Goal: Task Accomplishment & Management: Manage account settings

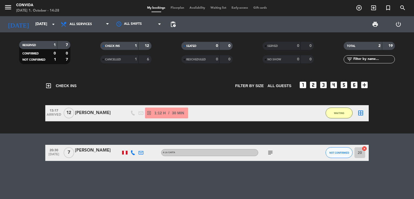
click at [360, 111] on icon "border_all" at bounding box center [361, 113] width 6 height 6
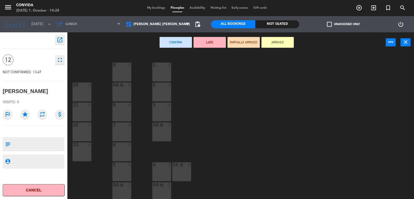
scroll to position [42, 0]
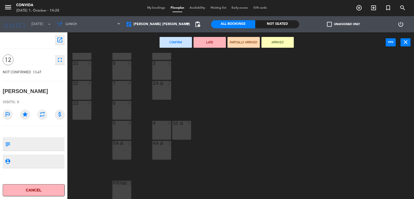
drag, startPoint x: 120, startPoint y: 188, endPoint x: 142, endPoint y: 147, distance: 46.3
click at [119, 187] on div "PRIV lock 23" at bounding box center [122, 190] width 19 height 19
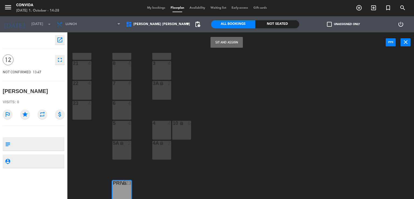
click at [221, 49] on div "Sit and Assign power_input close" at bounding box center [226, 42] width 319 height 21
click at [221, 43] on button "Sit and Assign" at bounding box center [227, 42] width 32 height 11
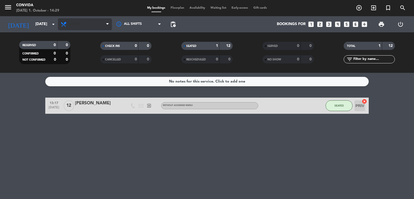
click at [78, 25] on span "Lunch" at bounding box center [75, 24] width 11 height 4
click at [77, 60] on div "menu CONVIDA [DATE] 1. October - 14:29 My bookings Floorplan Availability Waiti…" at bounding box center [207, 36] width 414 height 73
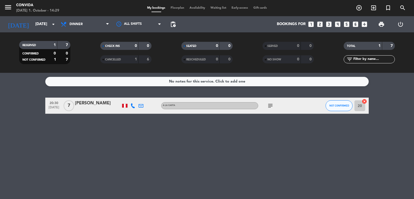
click at [358, 108] on input "20" at bounding box center [360, 105] width 11 height 11
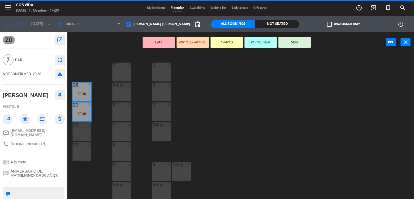
scroll to position [42, 0]
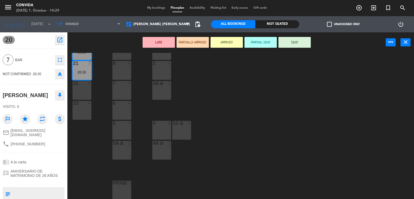
click at [118, 186] on div "lock" at bounding box center [121, 183] width 9 height 5
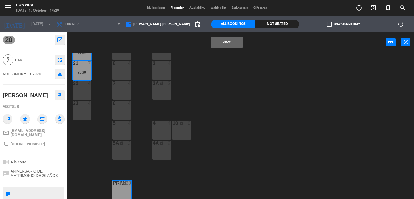
click at [223, 40] on button "Move" at bounding box center [227, 42] width 32 height 11
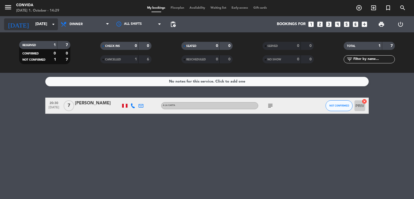
click at [35, 25] on input "[DATE]" at bounding box center [58, 24] width 51 height 10
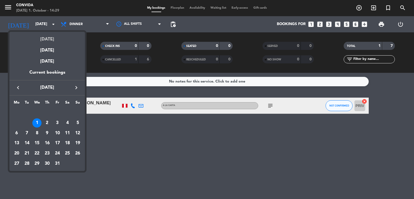
click at [51, 40] on div "[DATE]" at bounding box center [47, 37] width 76 height 11
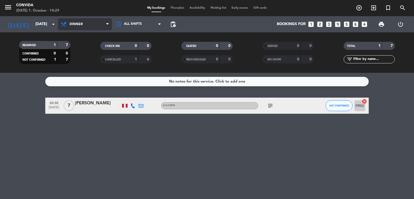
click at [59, 22] on span "Dinner" at bounding box center [85, 24] width 54 height 12
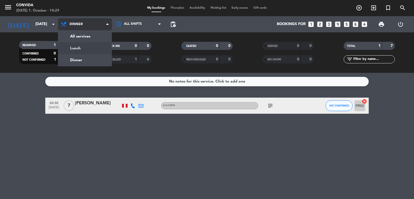
click at [83, 49] on div "menu CONVIDA [DATE] 1. October - 14:29 My bookings Floorplan Availability Waiti…" at bounding box center [207, 36] width 414 height 73
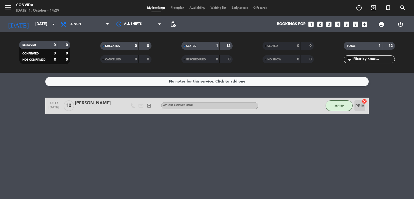
click at [86, 103] on div "[PERSON_NAME]" at bounding box center [98, 103] width 46 height 7
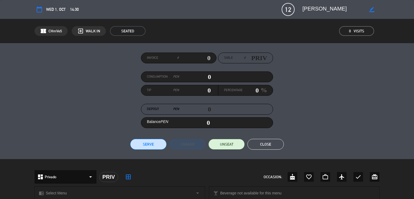
click at [127, 178] on icon "border_all" at bounding box center [128, 177] width 6 height 6
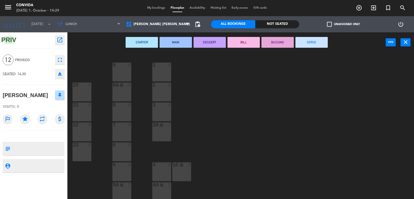
click at [60, 62] on icon "fullscreen" at bounding box center [60, 60] width 6 height 6
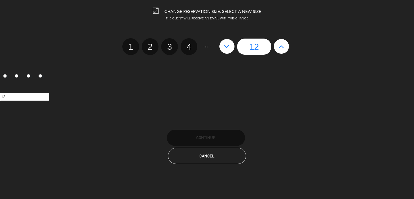
click at [229, 53] on button at bounding box center [227, 46] width 15 height 15
type input "11"
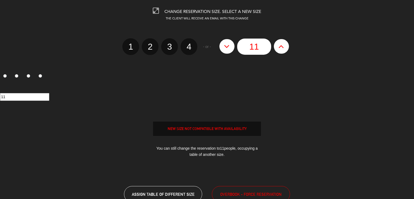
click at [229, 53] on button at bounding box center [227, 46] width 15 height 15
type input "10"
click at [229, 53] on button at bounding box center [227, 46] width 15 height 15
type input "9"
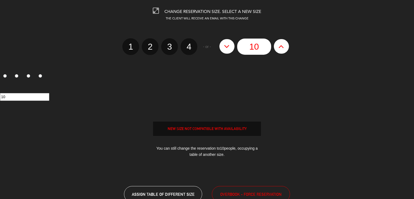
type input "9"
click at [229, 53] on button at bounding box center [227, 46] width 15 height 15
type input "8"
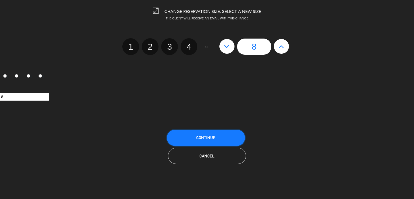
click at [189, 132] on button "Continue" at bounding box center [206, 138] width 78 height 16
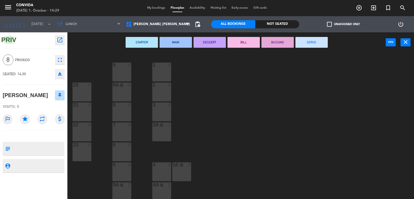
scroll to position [42, 0]
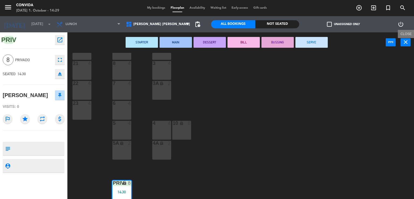
click at [404, 42] on icon "close" at bounding box center [406, 42] width 6 height 6
